Goal: Information Seeking & Learning: Learn about a topic

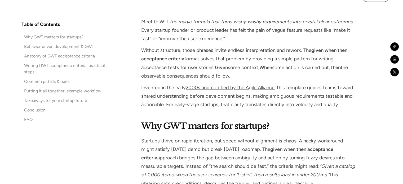
scroll to position [371, 0]
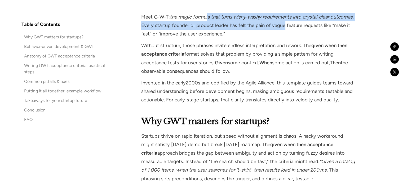
drag, startPoint x: 207, startPoint y: 16, endPoint x: 284, endPoint y: 23, distance: 77.2
click at [284, 23] on p "Meet G‑W‑T: the magic formula that turns wishy‑washy requirements into crystal‑…" at bounding box center [249, 26] width 216 height 26
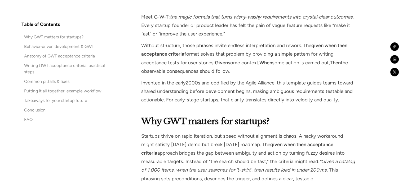
drag, startPoint x: 303, startPoint y: 16, endPoint x: 356, endPoint y: 14, distance: 53.1
click at [356, 14] on p "Meet G‑W‑T: the magic formula that turns wishy‑washy requirements into crystal‑…" at bounding box center [249, 26] width 216 height 26
click at [284, 14] on em "the magic formula that turns wishy‑washy requirements into crystal‑clear outcom…" at bounding box center [261, 17] width 183 height 6
drag, startPoint x: 263, startPoint y: 16, endPoint x: 268, endPoint y: 37, distance: 21.7
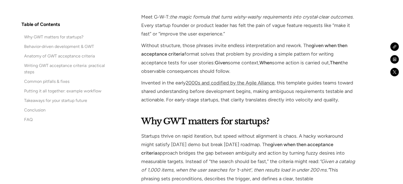
click at [268, 37] on p "Meet G‑W‑T: the magic formula that turns wishy‑washy requirements into crystal‑…" at bounding box center [249, 26] width 216 height 26
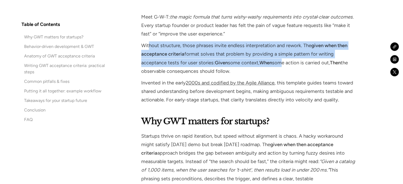
drag, startPoint x: 149, startPoint y: 45, endPoint x: 302, endPoint y: 63, distance: 154.8
click at [293, 63] on p "Without structure, those phrases invite endless interpretation and rework. The …" at bounding box center [249, 58] width 216 height 34
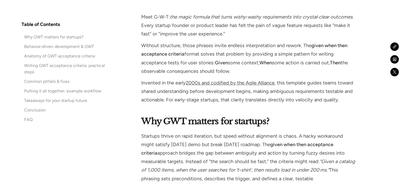
click at [340, 69] on p "Without structure, those phrases invite endless interpretation and rework. The …" at bounding box center [249, 58] width 216 height 34
drag, startPoint x: 337, startPoint y: 69, endPoint x: 258, endPoint y: 29, distance: 88.9
click at [259, 43] on p "Without structure, those phrases invite endless interpretation and rework. The …" at bounding box center [249, 58] width 216 height 34
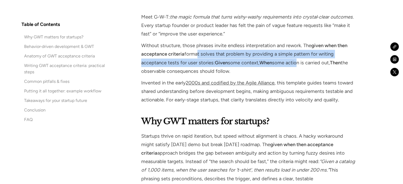
drag, startPoint x: 196, startPoint y: 50, endPoint x: 298, endPoint y: 63, distance: 102.3
click at [298, 63] on p "Without structure, those phrases invite endless interpretation and rework. The …" at bounding box center [249, 58] width 216 height 34
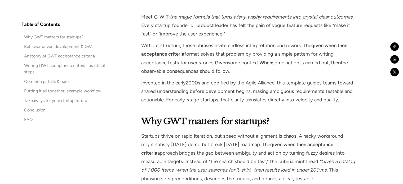
drag, startPoint x: 317, startPoint y: 66, endPoint x: 314, endPoint y: 28, distance: 38.0
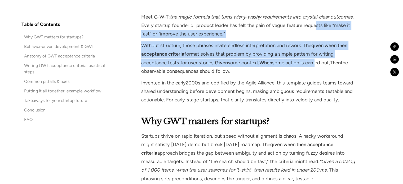
click at [316, 50] on p "Without structure, those phrases invite endless interpretation and rework. The …" at bounding box center [249, 58] width 216 height 34
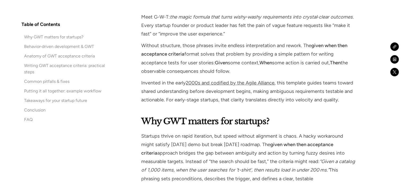
drag, startPoint x: 250, startPoint y: 59, endPoint x: 332, endPoint y: 69, distance: 82.6
click at [332, 69] on p "Without structure, those phrases invite endless interpretation and rework. The …" at bounding box center [249, 58] width 216 height 34
click at [341, 70] on p "Without structure, those phrases invite endless interpretation and rework. The …" at bounding box center [249, 58] width 216 height 34
drag, startPoint x: 163, startPoint y: 120, endPoint x: 184, endPoint y: 119, distance: 20.4
click at [184, 119] on strong "Why GWT matters for startups?" at bounding box center [205, 121] width 128 height 11
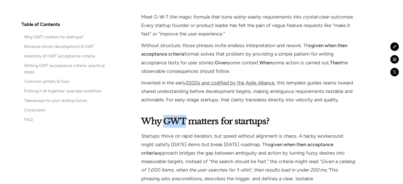
copy strong "GWT"
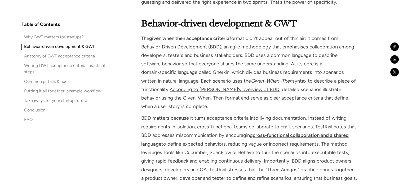
scroll to position [875, 0]
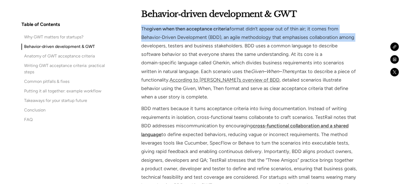
drag, startPoint x: 133, startPoint y: 29, endPoint x: 355, endPoint y: 39, distance: 222.8
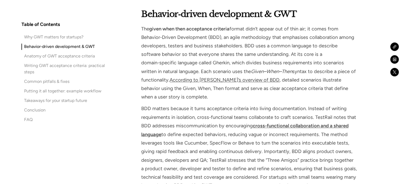
click at [356, 50] on p "The given when then acceptance criteria format didn’t appear out of thin air; i…" at bounding box center [249, 63] width 216 height 77
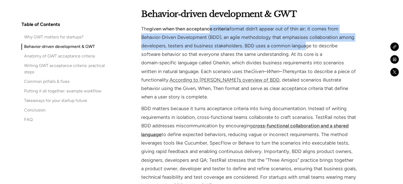
drag, startPoint x: 275, startPoint y: 39, endPoint x: 196, endPoint y: 17, distance: 81.5
click at [197, 17] on div "Behavior‑driven development & GWT The given when then acceptance criteria forma…" at bounding box center [249, 99] width 216 height 182
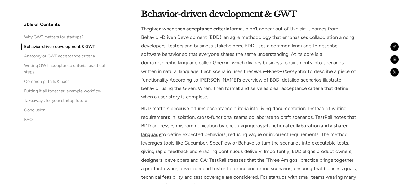
click at [260, 76] on p "The given when then acceptance criteria format didn’t appear out of thin air; i…" at bounding box center [249, 63] width 216 height 77
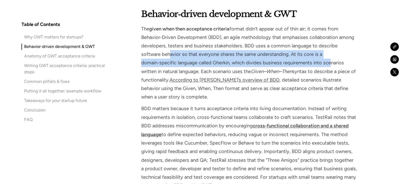
drag, startPoint x: 147, startPoint y: 51, endPoint x: 292, endPoint y: 59, distance: 144.9
click at [292, 59] on p "The given when then acceptance criteria format didn’t appear out of thin air; i…" at bounding box center [249, 63] width 216 height 77
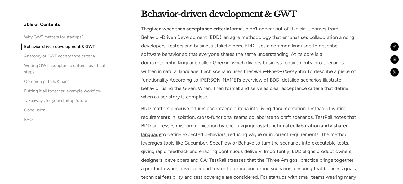
click at [277, 43] on p "The given when then acceptance criteria format didn’t appear out of thin air; i…" at bounding box center [249, 63] width 216 height 77
drag, startPoint x: 140, startPoint y: 28, endPoint x: 359, endPoint y: 70, distance: 223.2
copy p "The given when then acceptance criteria format didn’t appear out of thin air; i…"
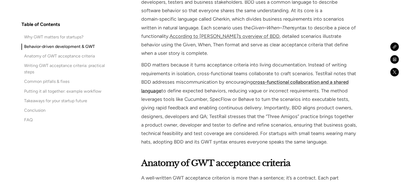
scroll to position [928, 0]
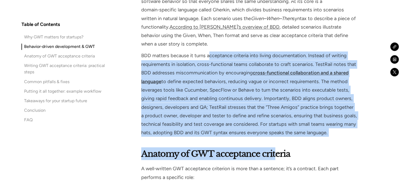
drag, startPoint x: 211, startPoint y: 51, endPoint x: 276, endPoint y: 139, distance: 109.1
click at [337, 129] on p "BDD matters because it turns acceptance criteria into living documentation. Ins…" at bounding box center [249, 93] width 216 height 85
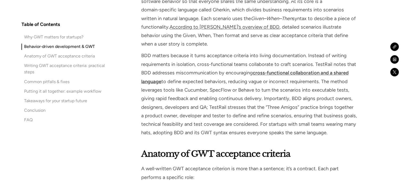
drag, startPoint x: 293, startPoint y: 109, endPoint x: 247, endPoint y: 44, distance: 79.0
click at [247, 45] on div "Behavior‑driven development & GWT The given when then acceptance criteria forma…" at bounding box center [249, 46] width 216 height 182
click at [147, 67] on p "BDD matters because it turns acceptance criteria into living documentation. Ins…" at bounding box center [249, 93] width 216 height 85
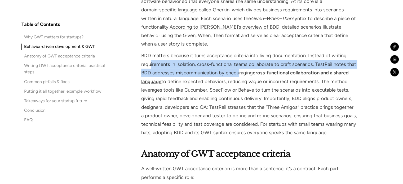
drag, startPoint x: 151, startPoint y: 62, endPoint x: 238, endPoint y: 73, distance: 87.6
click at [238, 73] on p "BDD matters because it turns acceptance criteria into living documentation. Ins…" at bounding box center [249, 93] width 216 height 85
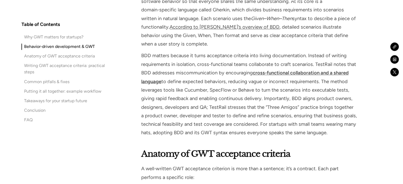
click at [236, 100] on p "BDD matters because it turns acceptance criteria into living documentation. Ins…" at bounding box center [249, 93] width 216 height 85
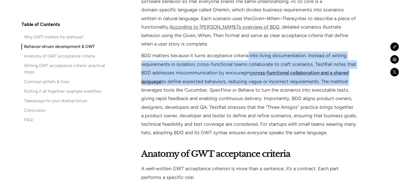
drag, startPoint x: 259, startPoint y: 57, endPoint x: 367, endPoint y: 89, distance: 111.8
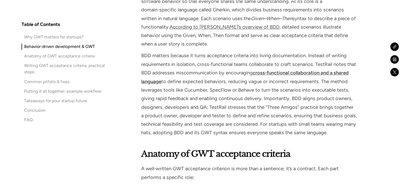
drag, startPoint x: 350, startPoint y: 134, endPoint x: 138, endPoint y: 52, distance: 227.3
click at [196, 74] on p "BDD matters because it turns acceptance criteria into living documentation. Ins…" at bounding box center [249, 93] width 216 height 85
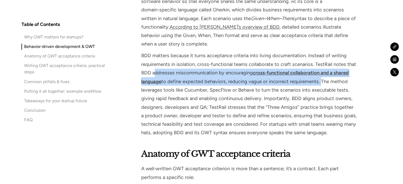
drag, startPoint x: 154, startPoint y: 74, endPoint x: 320, endPoint y: 81, distance: 166.6
click at [320, 81] on p "BDD matters because it turns acceptance criteria into living documentation. Ins…" at bounding box center [249, 93] width 216 height 85
drag, startPoint x: 179, startPoint y: 74, endPoint x: 166, endPoint y: 78, distance: 13.3
click at [166, 78] on p "BDD matters because it turns acceptance criteria into living documentation. Ins…" at bounding box center [249, 93] width 216 height 85
drag, startPoint x: 141, startPoint y: 72, endPoint x: 320, endPoint y: 79, distance: 179.3
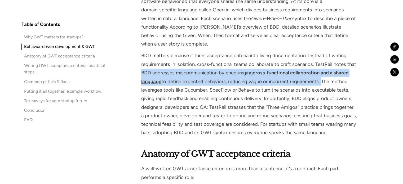
copy p "BDD addresses miscommunication by encouraging cross‑functional collaboration an…"
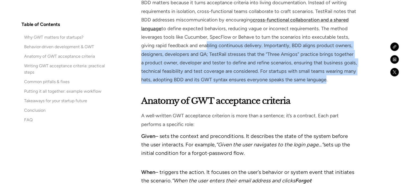
drag, startPoint x: 232, startPoint y: 52, endPoint x: 322, endPoint y: 87, distance: 96.3
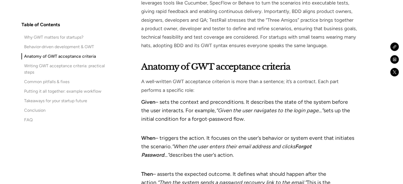
scroll to position [1034, 0]
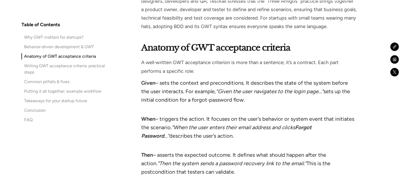
drag, startPoint x: 146, startPoint y: 61, endPoint x: 261, endPoint y: 110, distance: 124.5
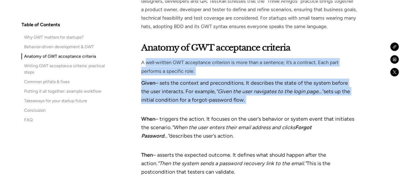
click at [262, 112] on li "Given – sets the context and preconditions. It describes the state of the syste…" at bounding box center [249, 96] width 216 height 34
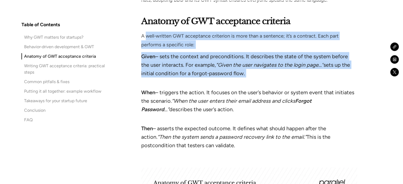
scroll to position [1087, 0]
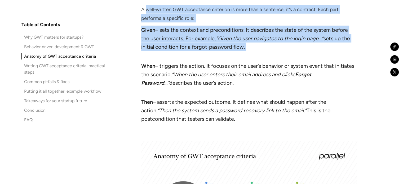
drag, startPoint x: 141, startPoint y: 82, endPoint x: 348, endPoint y: 123, distance: 210.6
click at [348, 123] on ul "Given – sets the context and preconditions. It describes the state of the syste…" at bounding box center [249, 76] width 216 height 100
copy ul "Given – sets the context and preconditions. It describes the state of the syste…"
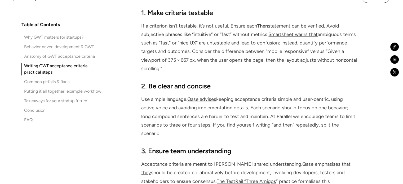
scroll to position [1617, 0]
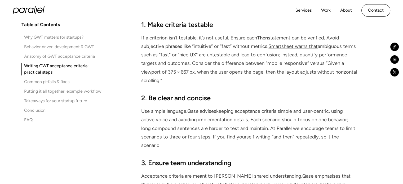
drag, startPoint x: 153, startPoint y: 37, endPoint x: 241, endPoint y: 79, distance: 96.8
click at [240, 78] on p "If a criterion isn’t testable, it’s not useful. Ensure each Then statement can …" at bounding box center [249, 59] width 216 height 51
drag, startPoint x: 241, startPoint y: 80, endPoint x: 244, endPoint y: 77, distance: 4.1
click at [241, 80] on p "If a criterion isn’t testable, it’s not useful. Ensure each Then statement can …" at bounding box center [249, 59] width 216 height 51
click at [246, 78] on p "If a criterion isn’t testable, it’s not useful. Ensure each Then statement can …" at bounding box center [249, 59] width 216 height 51
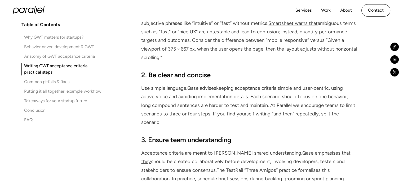
scroll to position [1670, 0]
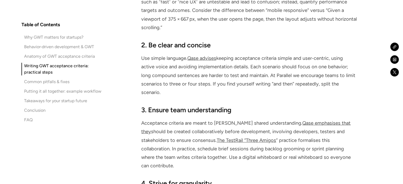
drag, startPoint x: 292, startPoint y: 76, endPoint x: 280, endPoint y: 46, distance: 32.5
click at [280, 47] on div "2. Be clear and concise Use simple language. Qase advises keeping acceptance cr…" at bounding box center [249, 68] width 216 height 56
click at [296, 73] on p "Use simple language. Qase advises keeping acceptance criteria simple and user‑c…" at bounding box center [249, 75] width 216 height 43
drag, startPoint x: 208, startPoint y: 68, endPoint x: 296, endPoint y: 95, distance: 92.3
click at [296, 95] on p "Use simple language. Qase advises keeping acceptance criteria simple and user‑c…" at bounding box center [249, 75] width 216 height 43
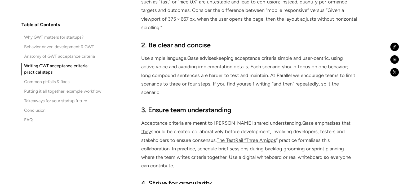
click at [303, 99] on div "Writing GWT acceptance criteria: practical steps 1. Make criteria testable If a…" at bounding box center [249, 99] width 216 height 615
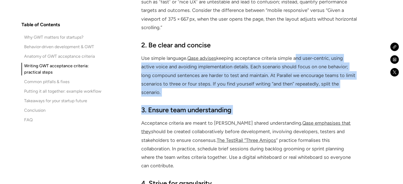
drag, startPoint x: 303, startPoint y: 99, endPoint x: 299, endPoint y: 51, distance: 48.7
click at [299, 51] on div "Writing GWT acceptance criteria: practical steps 1. Make criteria testable If a…" at bounding box center [249, 99] width 216 height 615
click at [308, 79] on p "Use simple language. Qase advises keeping acceptance criteria simple and user‑c…" at bounding box center [249, 75] width 216 height 43
click at [292, 114] on h3 "3. Ensure team understanding" at bounding box center [249, 110] width 216 height 10
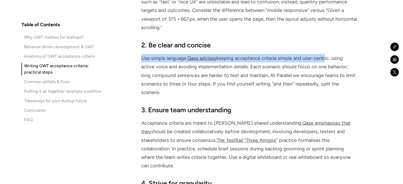
drag, startPoint x: 142, startPoint y: 58, endPoint x: 325, endPoint y: 62, distance: 182.6
click at [325, 62] on div "Table of Contents Why GWT matters for startups? Behavior‑driven development & G…" at bounding box center [201, 150] width 360 height 2873
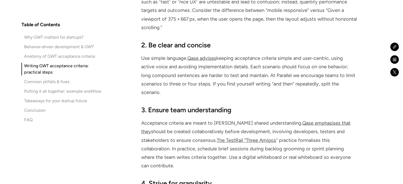
click at [260, 66] on p "Use simple language. Qase advises keeping acceptance criteria simple and user‑c…" at bounding box center [249, 75] width 216 height 43
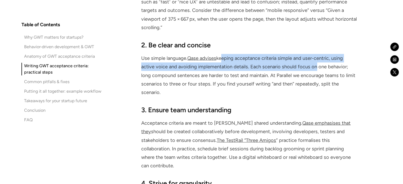
drag, startPoint x: 219, startPoint y: 58, endPoint x: 313, endPoint y: 64, distance: 93.5
click at [313, 64] on p "Use simple language. Qase advises keeping acceptance criteria simple and user‑c…" at bounding box center [249, 75] width 216 height 43
click at [232, 52] on div "2. Be clear and concise Use simple language. Qase advises keeping acceptance cr…" at bounding box center [249, 68] width 216 height 56
drag, startPoint x: 218, startPoint y: 57, endPoint x: 283, endPoint y: 67, distance: 65.4
click at [330, 67] on p "Use simple language. Qase advises keeping acceptance criteria simple and user‑c…" at bounding box center [249, 75] width 216 height 43
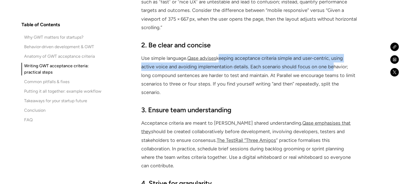
click at [260, 65] on p "Use simple language. Qase advises keeping acceptance criteria simple and user‑c…" at bounding box center [249, 75] width 216 height 43
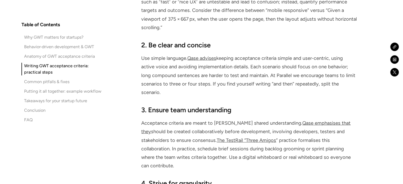
drag, startPoint x: 249, startPoint y: 67, endPoint x: 353, endPoint y: 90, distance: 106.9
click at [353, 90] on p "Use simple language. Qase advises keeping acceptance criteria simple and user‑c…" at bounding box center [249, 75] width 216 height 43
drag, startPoint x: 297, startPoint y: 90, endPoint x: 301, endPoint y: 72, distance: 17.9
click at [301, 72] on p "Use simple language. Qase advises keeping acceptance criteria simple and user‑c…" at bounding box center [249, 75] width 216 height 43
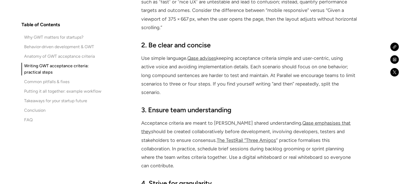
click at [311, 98] on div "Writing GWT acceptance criteria: practical steps 1. Make criteria testable If a…" at bounding box center [249, 99] width 216 height 615
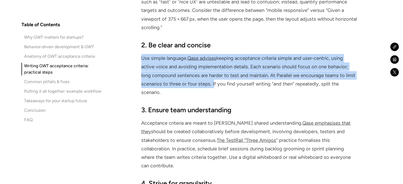
drag, startPoint x: 141, startPoint y: 57, endPoint x: 212, endPoint y: 82, distance: 75.3
click at [212, 82] on div "Table of Contents Why GWT matters for startups? Behavior‑driven development & G…" at bounding box center [201, 150] width 360 height 2873
copy p "Use simple language. Qase advises keeping acceptance criteria simple and user‑c…"
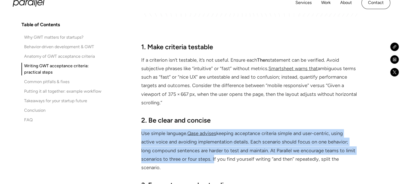
scroll to position [1590, 0]
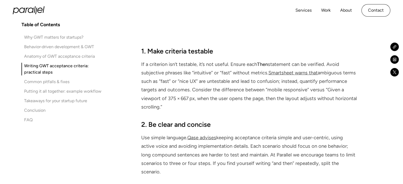
click at [163, 89] on p "If a criterion isn’t testable, it’s not useful. Ensure each Then statement can …" at bounding box center [249, 85] width 216 height 51
click at [149, 89] on p "If a criterion isn’t testable, it’s not useful. Ensure each Then statement can …" at bounding box center [249, 85] width 216 height 51
drag, startPoint x: 141, startPoint y: 64, endPoint x: 219, endPoint y: 108, distance: 89.6
copy p "If a criterion isn’t testable, it’s not useful. Ensure each Then statement can …"
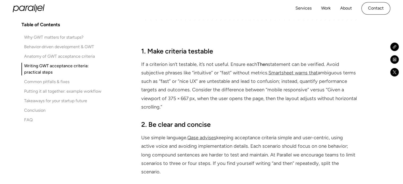
scroll to position [1670, 0]
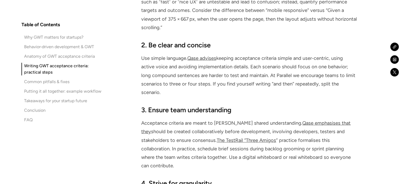
drag, startPoint x: 142, startPoint y: 57, endPoint x: 296, endPoint y: 77, distance: 155.6
click at [300, 90] on p "Use simple language. Qase advises keeping acceptance criteria simple and user‑c…" at bounding box center [249, 75] width 216 height 43
copy p "Use simple language. Qase advises keeping acceptance criteria simple and user‑c…"
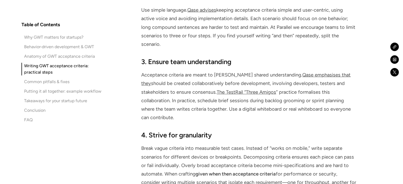
scroll to position [1749, 0]
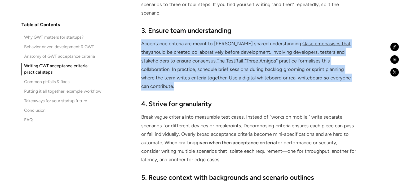
drag, startPoint x: 142, startPoint y: 42, endPoint x: 356, endPoint y: 81, distance: 217.8
click at [356, 81] on p "Acceptance criteria are meant to [PERSON_NAME] shared understanding. Qase empha…" at bounding box center [249, 64] width 216 height 51
copy p "Acceptance criteria are meant to [PERSON_NAME] shared understanding. Qase empha…"
